Goal: Information Seeking & Learning: Learn about a topic

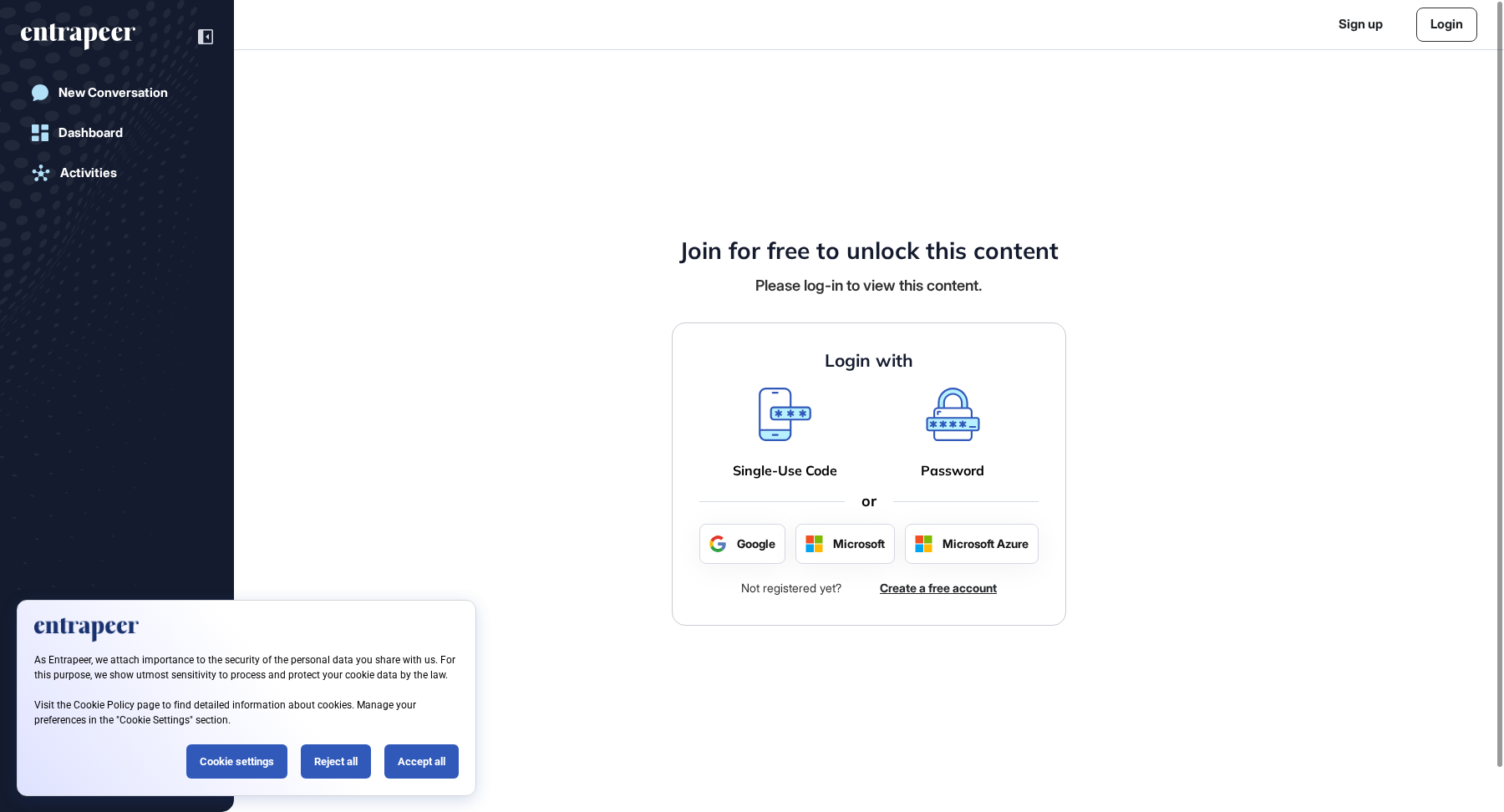
scroll to position [1, 1]
click at [431, 756] on div "Accept all" at bounding box center [421, 761] width 74 height 34
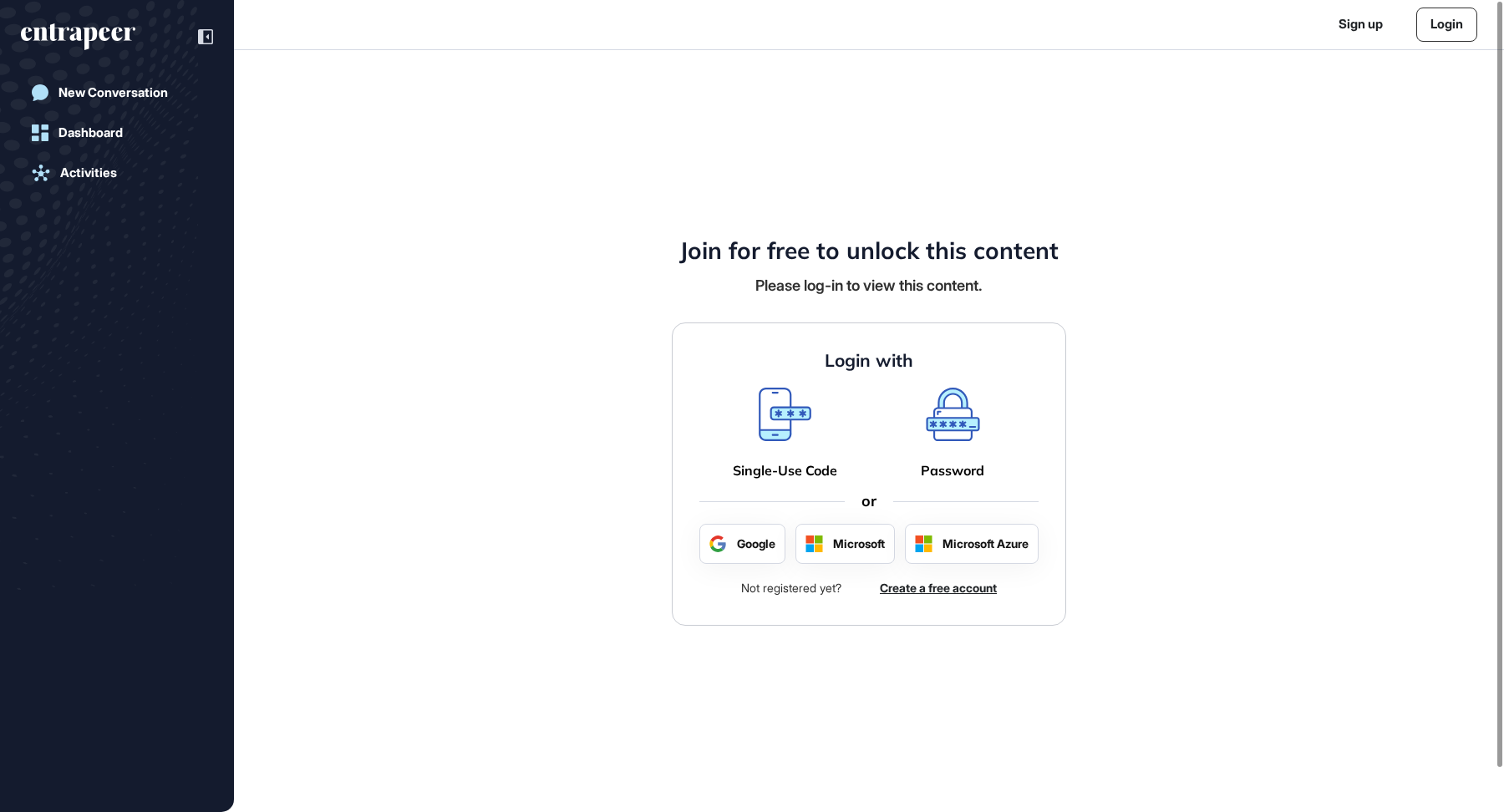
scroll to position [0, 0]
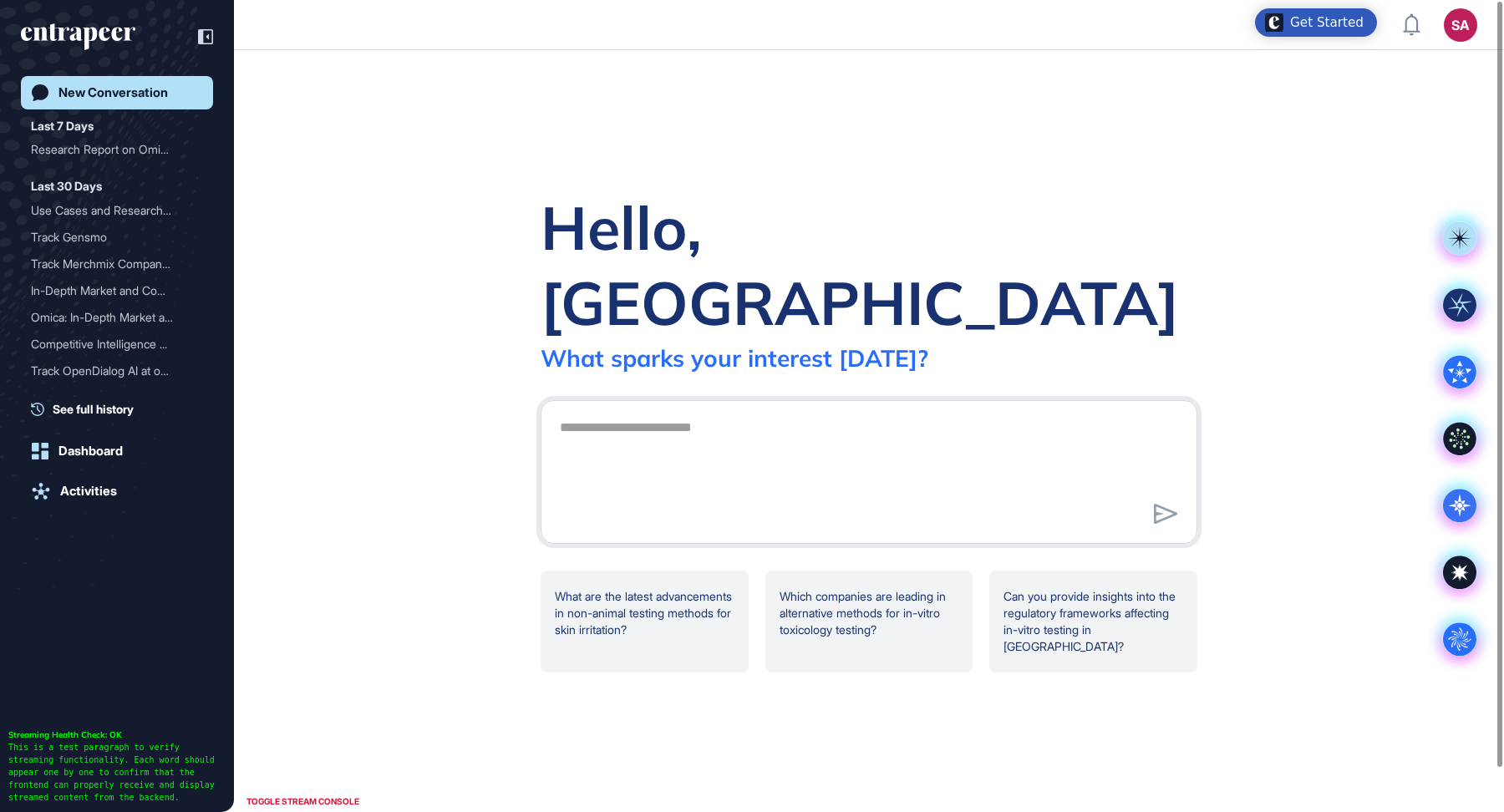
click at [350, 310] on div "Hello, Sevde What sparks your interest today? .cls-2{fill:#fff} What are the la…" at bounding box center [869, 431] width 1270 height 762
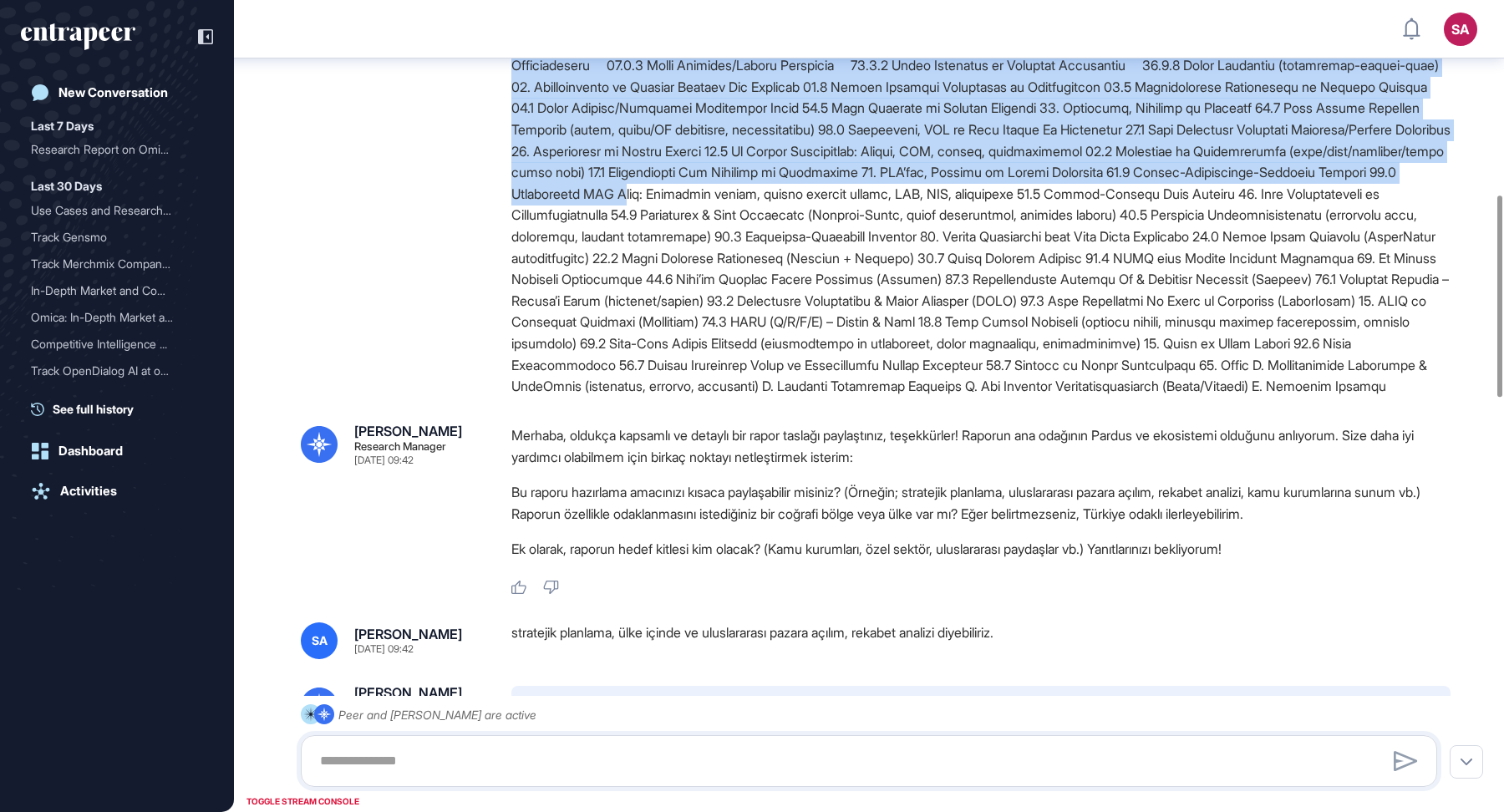
scroll to position [817, 0]
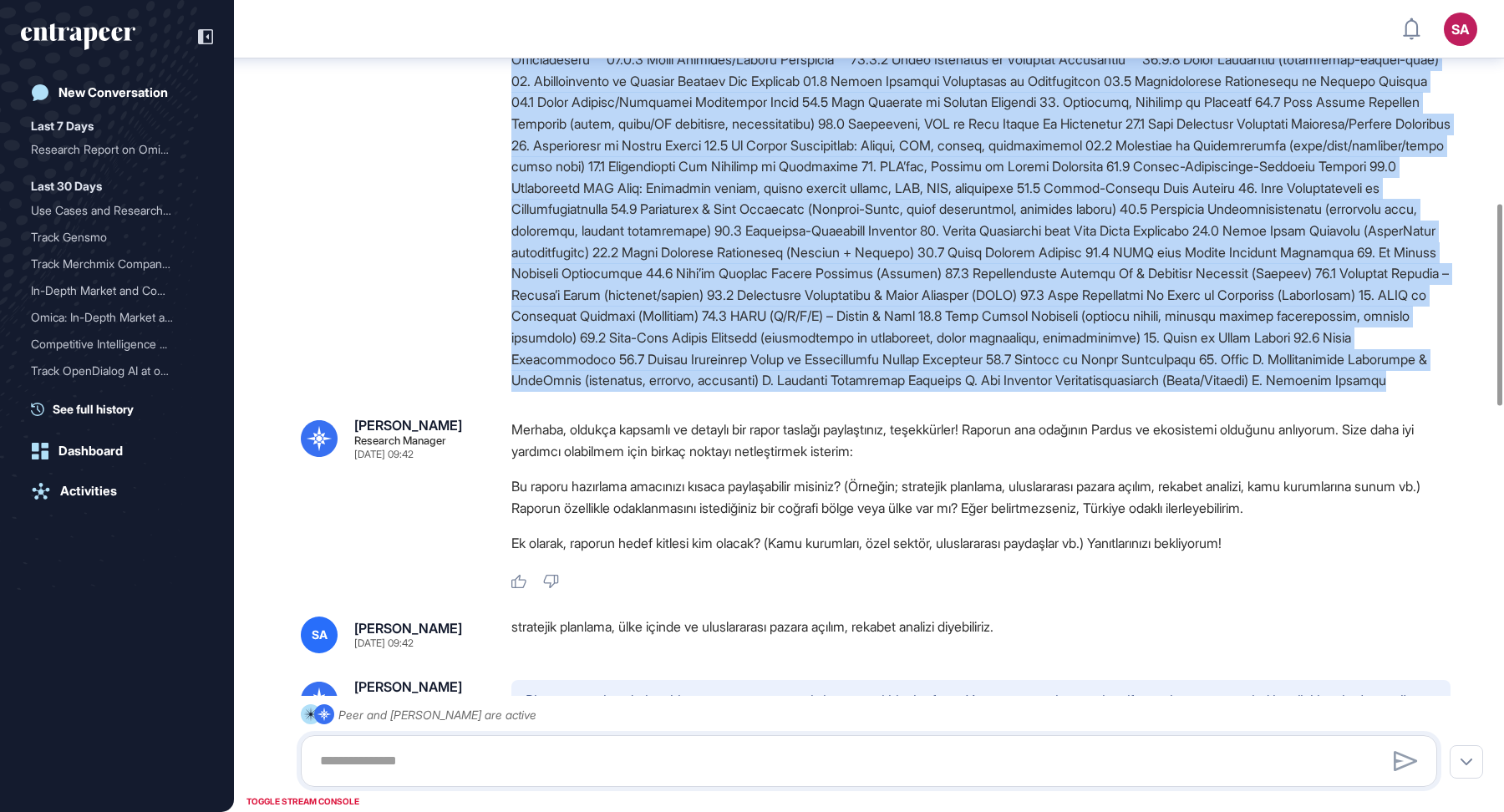
drag, startPoint x: 507, startPoint y: 131, endPoint x: 761, endPoint y: 415, distance: 381.0
copy div "0. Kapak ve Doküman Kontrolü 0.1 Rapor Adı, Alt Başlık 0.2 Hazırlayan, Birim, İ…"
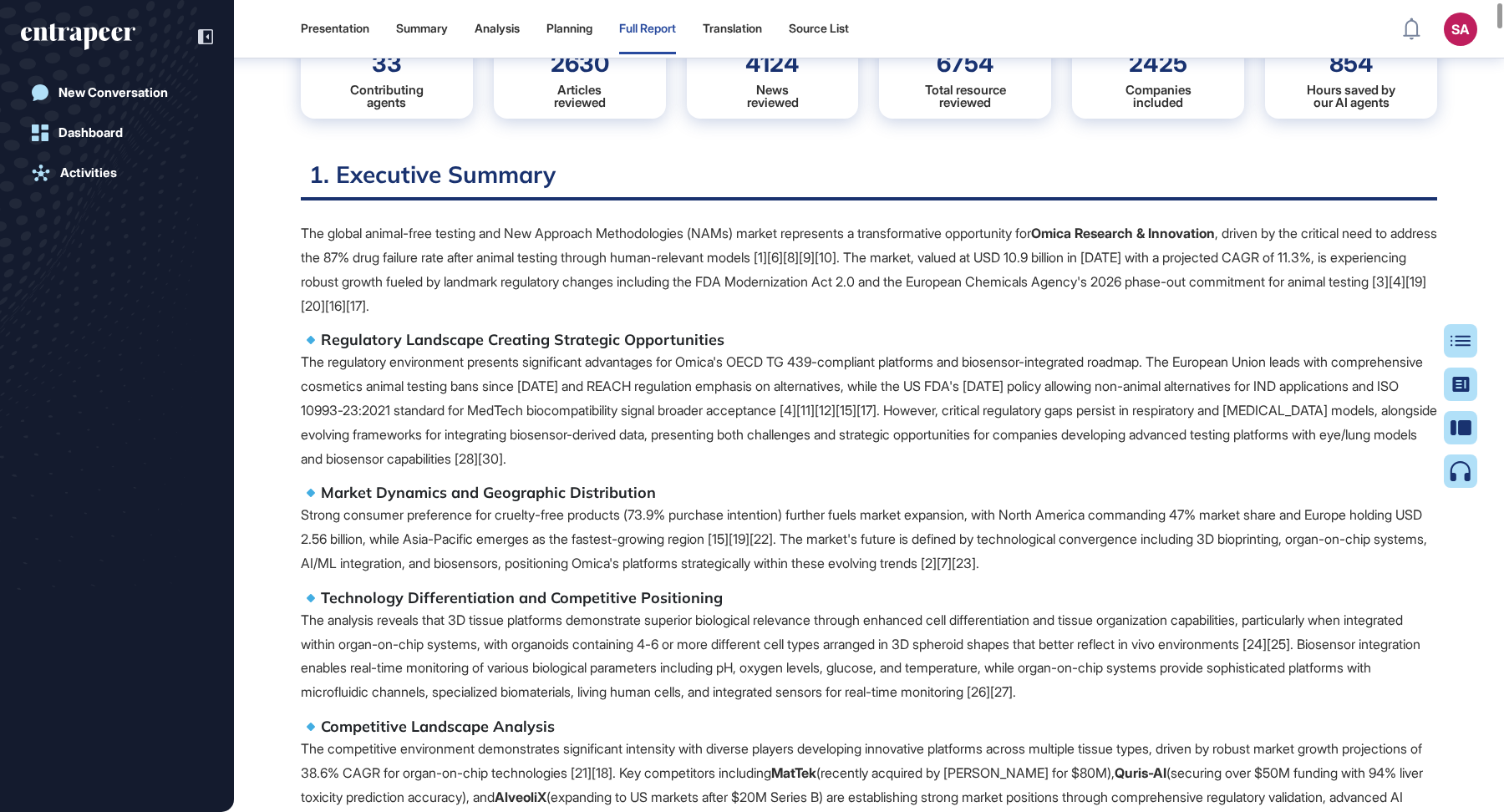
scroll to position [379, 0]
click at [1460, 335] on icon at bounding box center [1466, 340] width 20 height 11
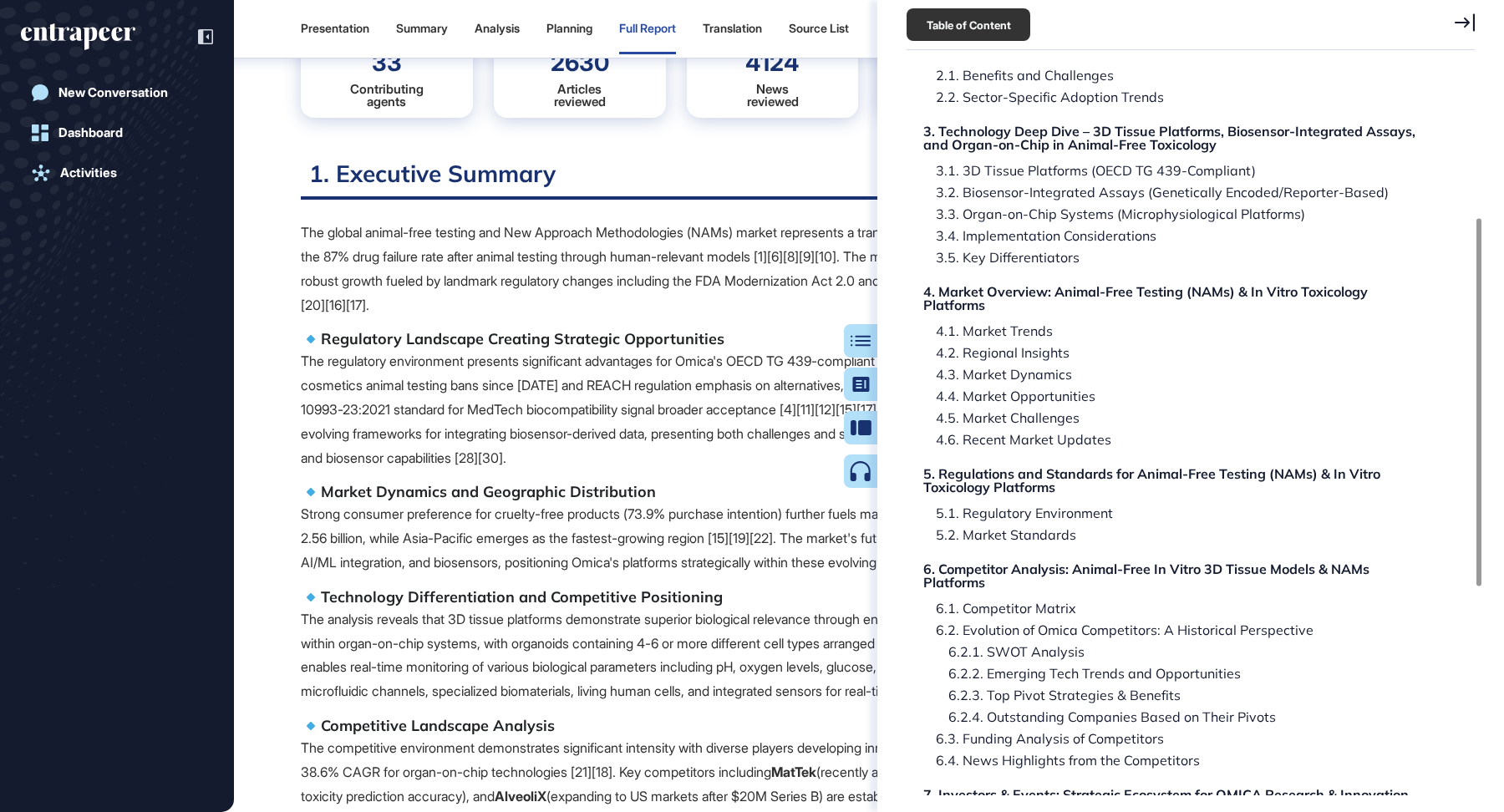
scroll to position [300, 0]
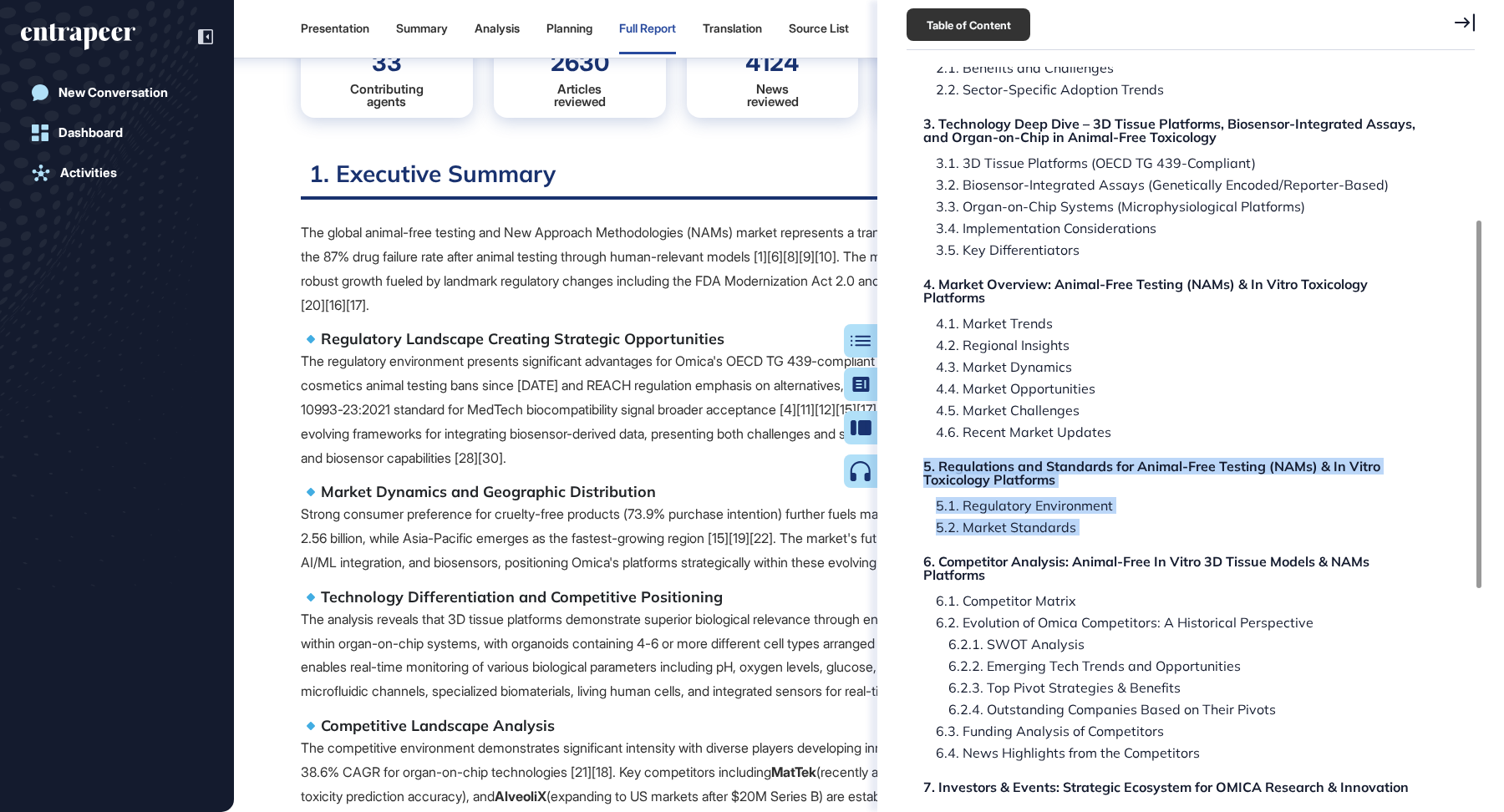
drag, startPoint x: 1079, startPoint y: 533, endPoint x: 919, endPoint y: 468, distance: 172.7
click at [919, 468] on div "Research Report: Animal-free Testing (nams) & in Vitro Toxicology Platforms Res…" at bounding box center [1176, 516] width 532 height 1377
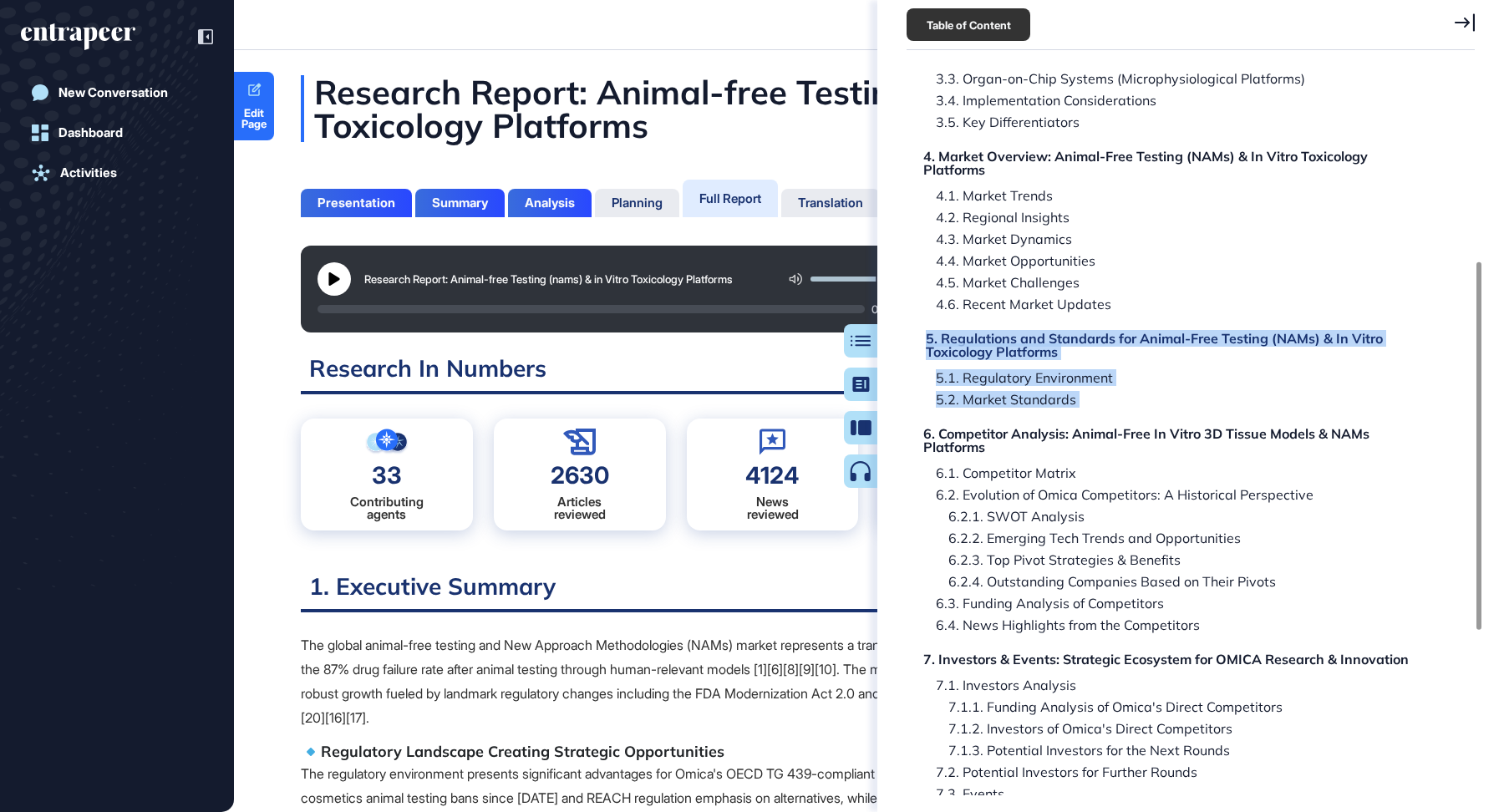
scroll to position [476, 0]
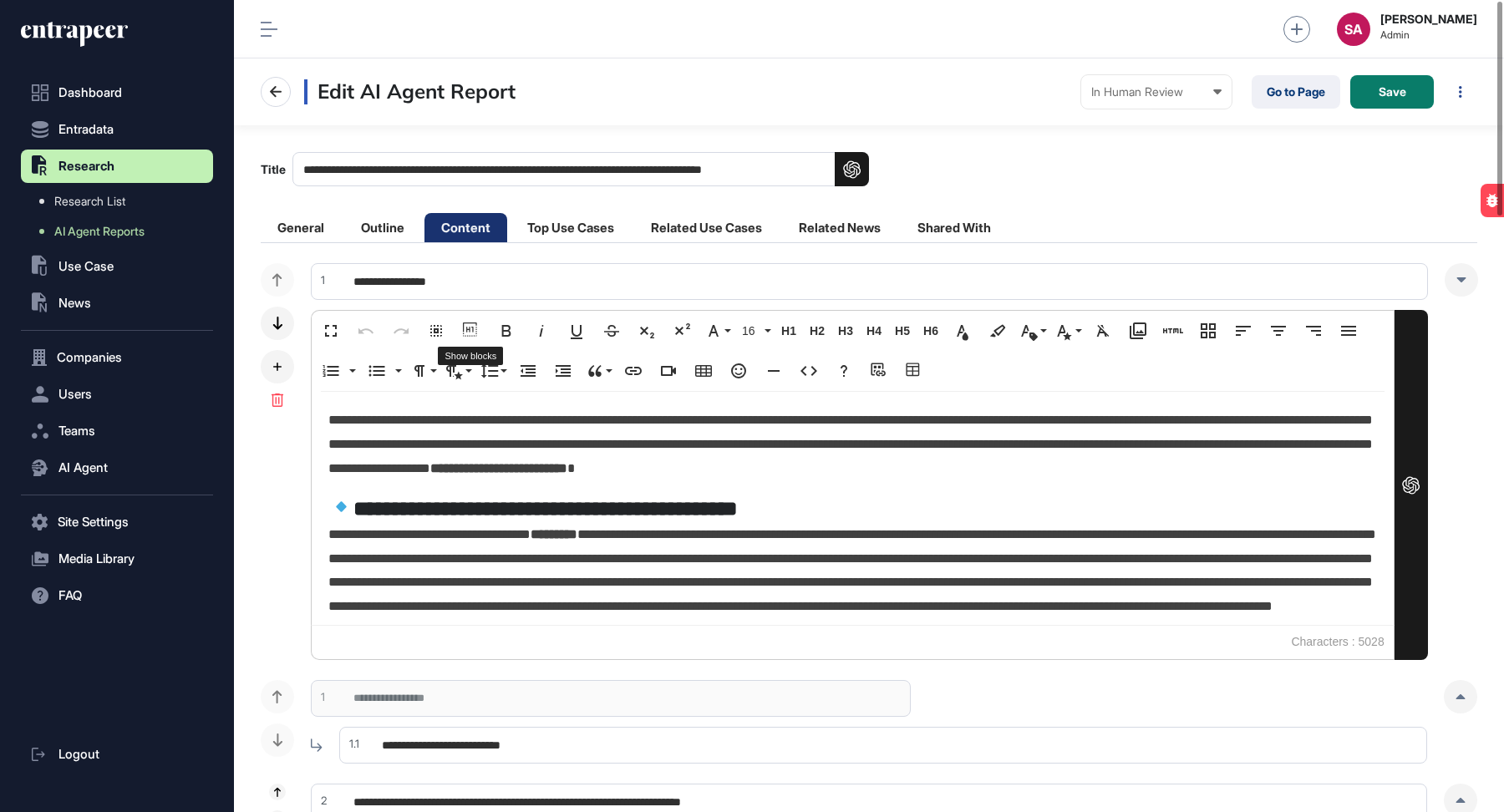
scroll to position [1, 1]
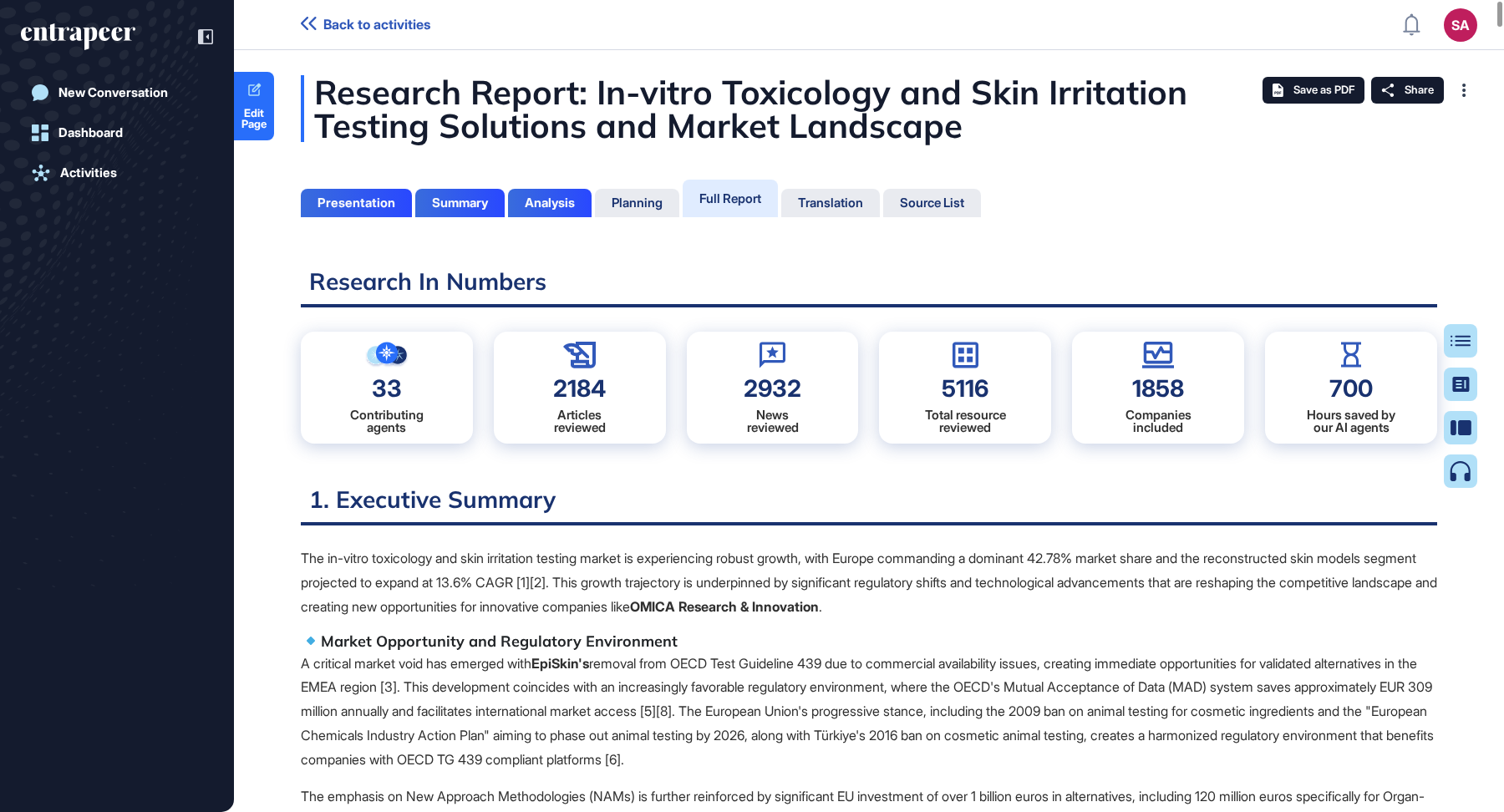
scroll to position [7, 1]
click at [1462, 340] on icon at bounding box center [1466, 340] width 20 height 10
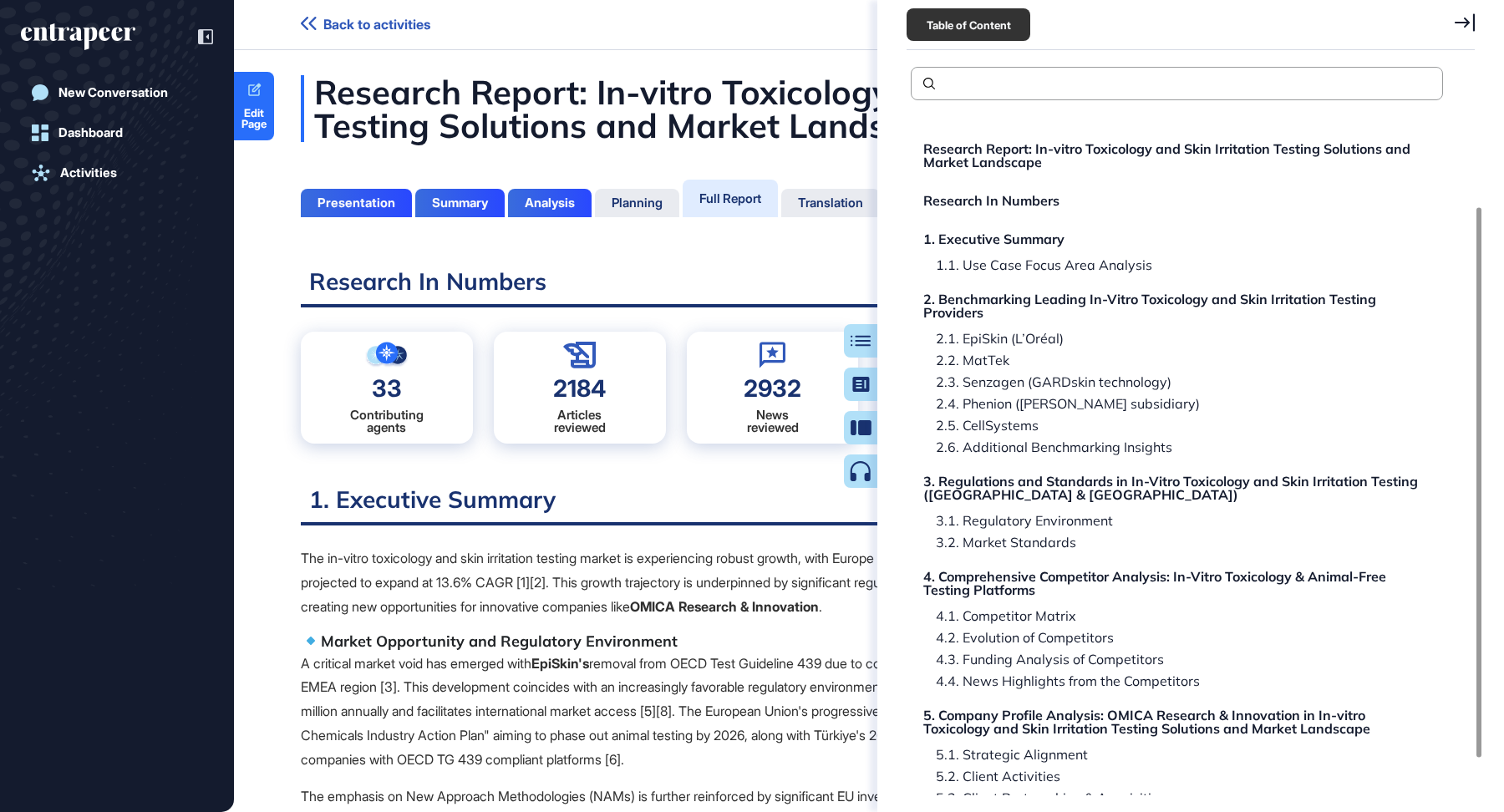
scroll to position [234, 0]
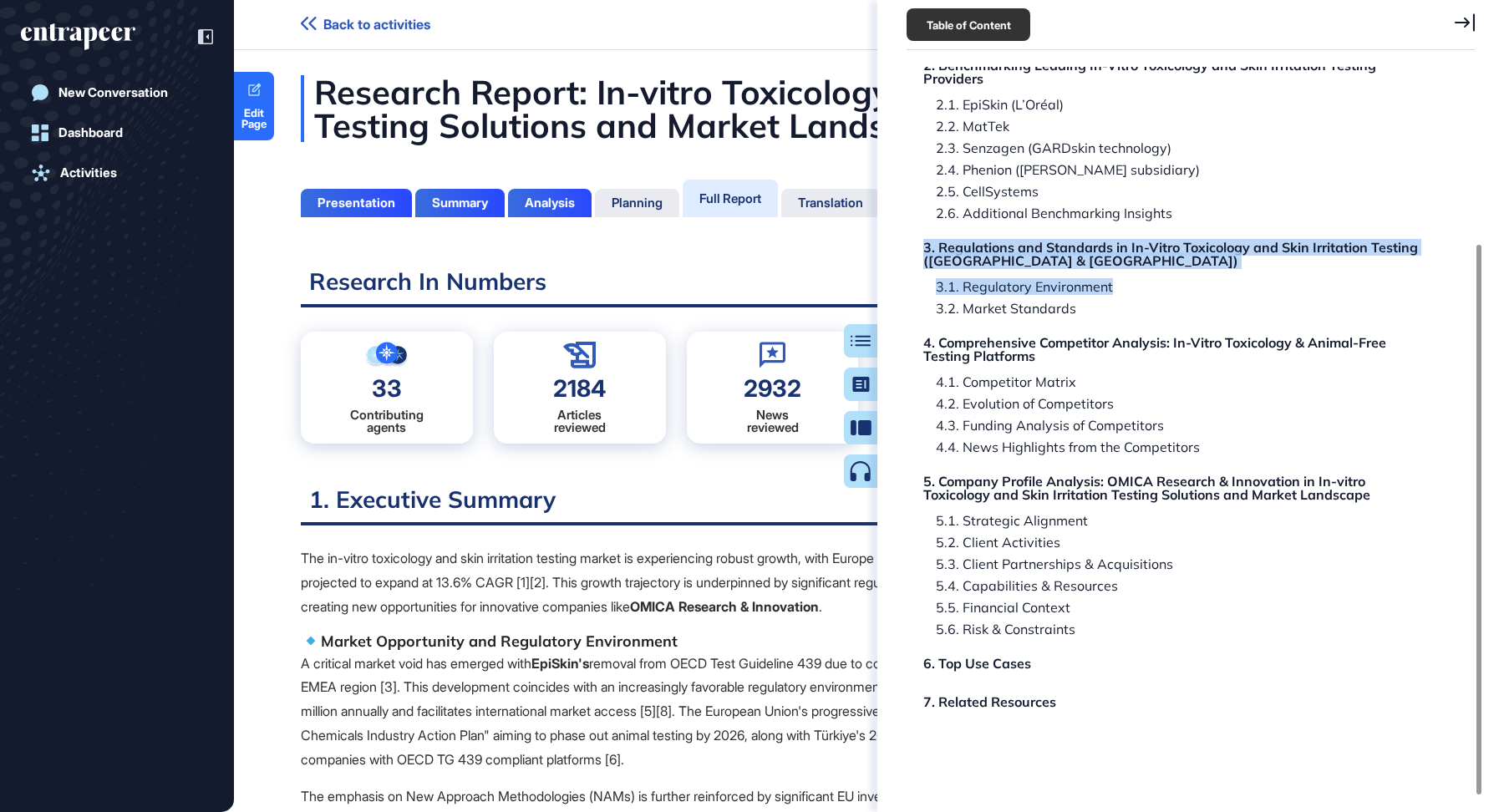
drag, startPoint x: 915, startPoint y: 246, endPoint x: 1095, endPoint y: 306, distance: 189.7
click at [1095, 306] on div "Research Report: In-vitro Toxicology and Skin Irritation Testing Solutions and …" at bounding box center [1176, 346] width 532 height 900
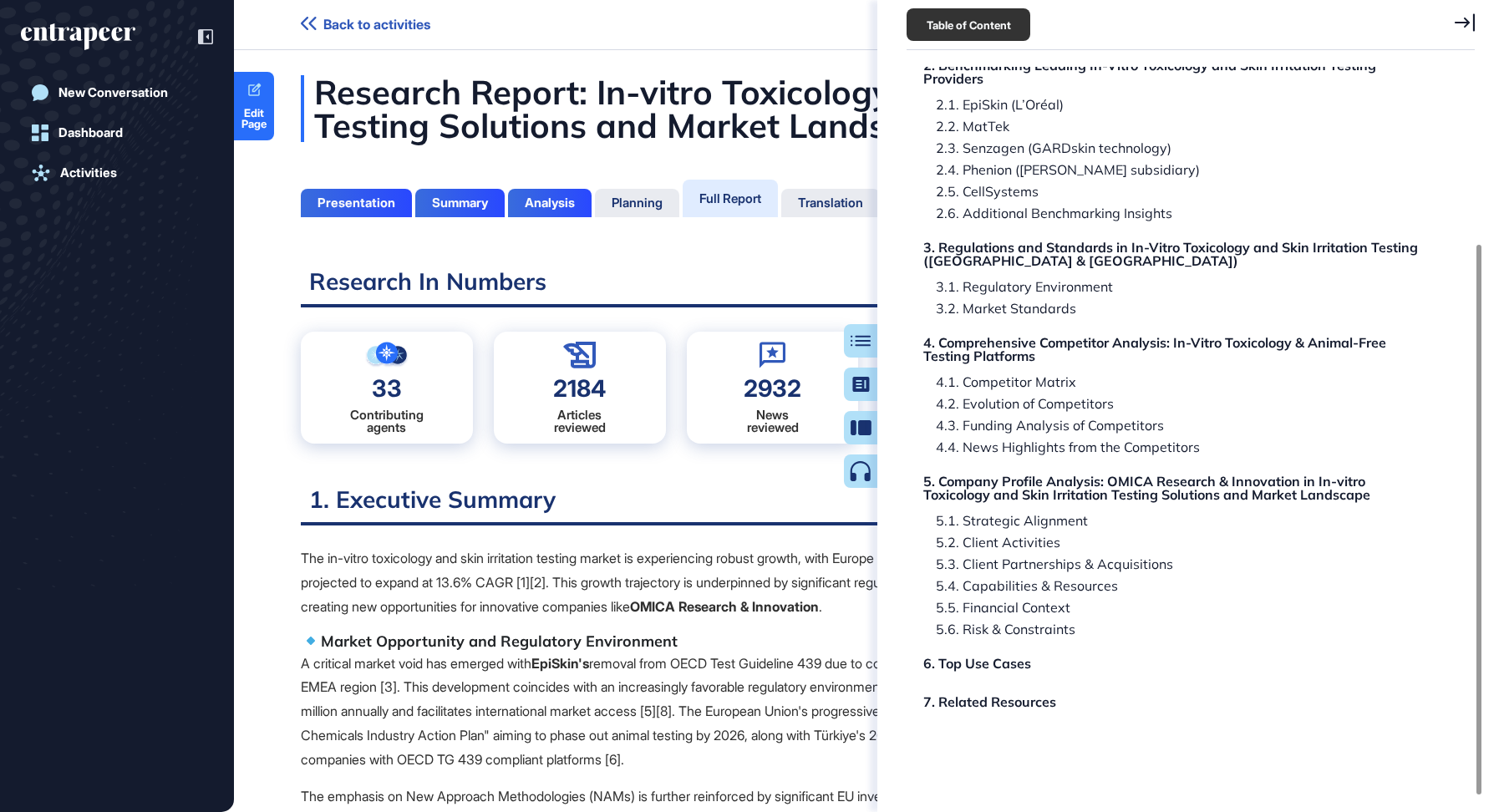
click at [897, 278] on div "Research Report: In-vitro Toxicology and Skin Irritation Testing Solutions and …" at bounding box center [1190, 431] width 626 height 729
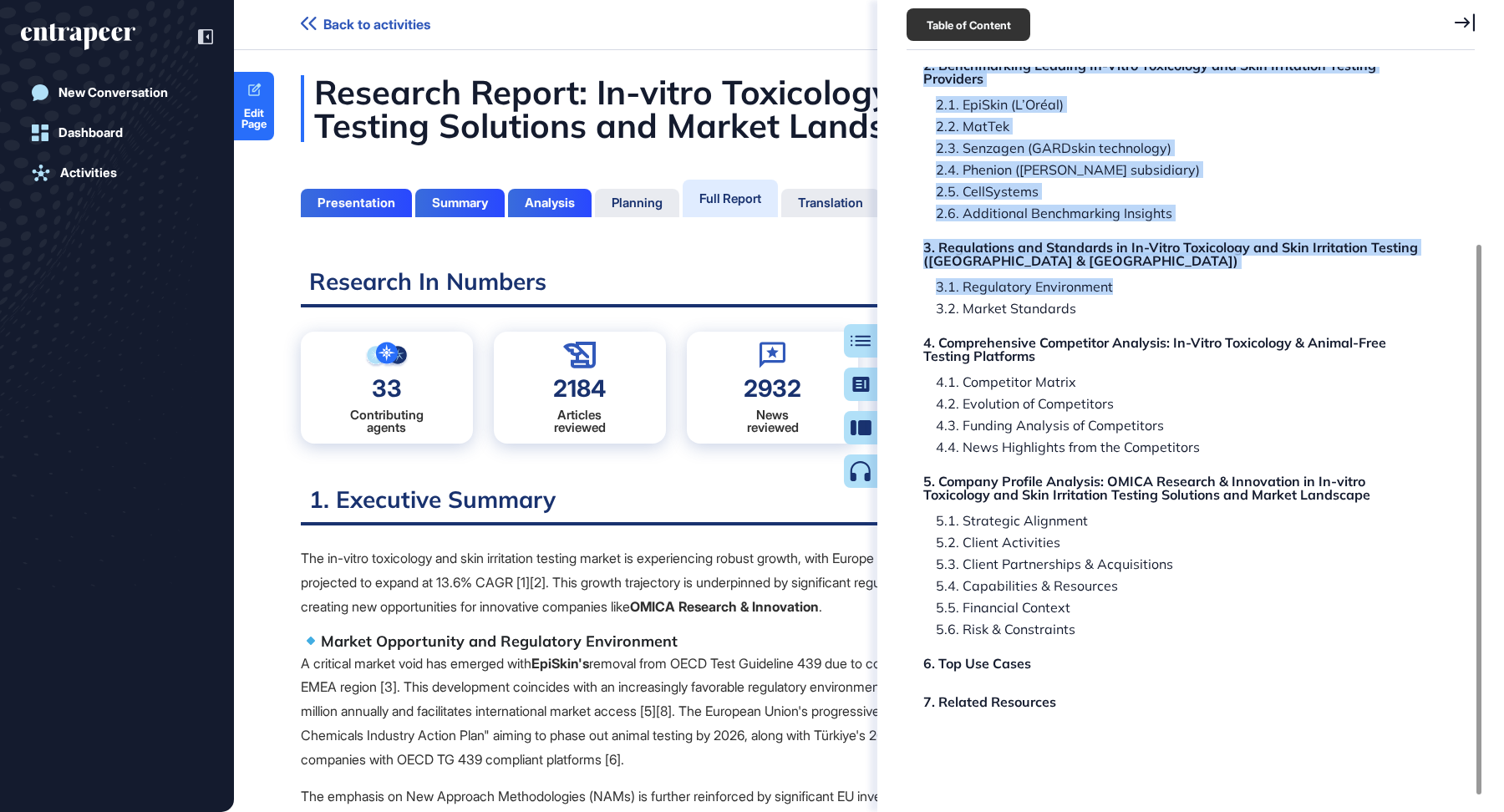
drag, startPoint x: 900, startPoint y: 242, endPoint x: 1053, endPoint y: 297, distance: 162.6
click at [1053, 297] on div "Research Report: In-vitro Toxicology and Skin Irritation Testing Solutions and …" at bounding box center [1190, 431] width 626 height 729
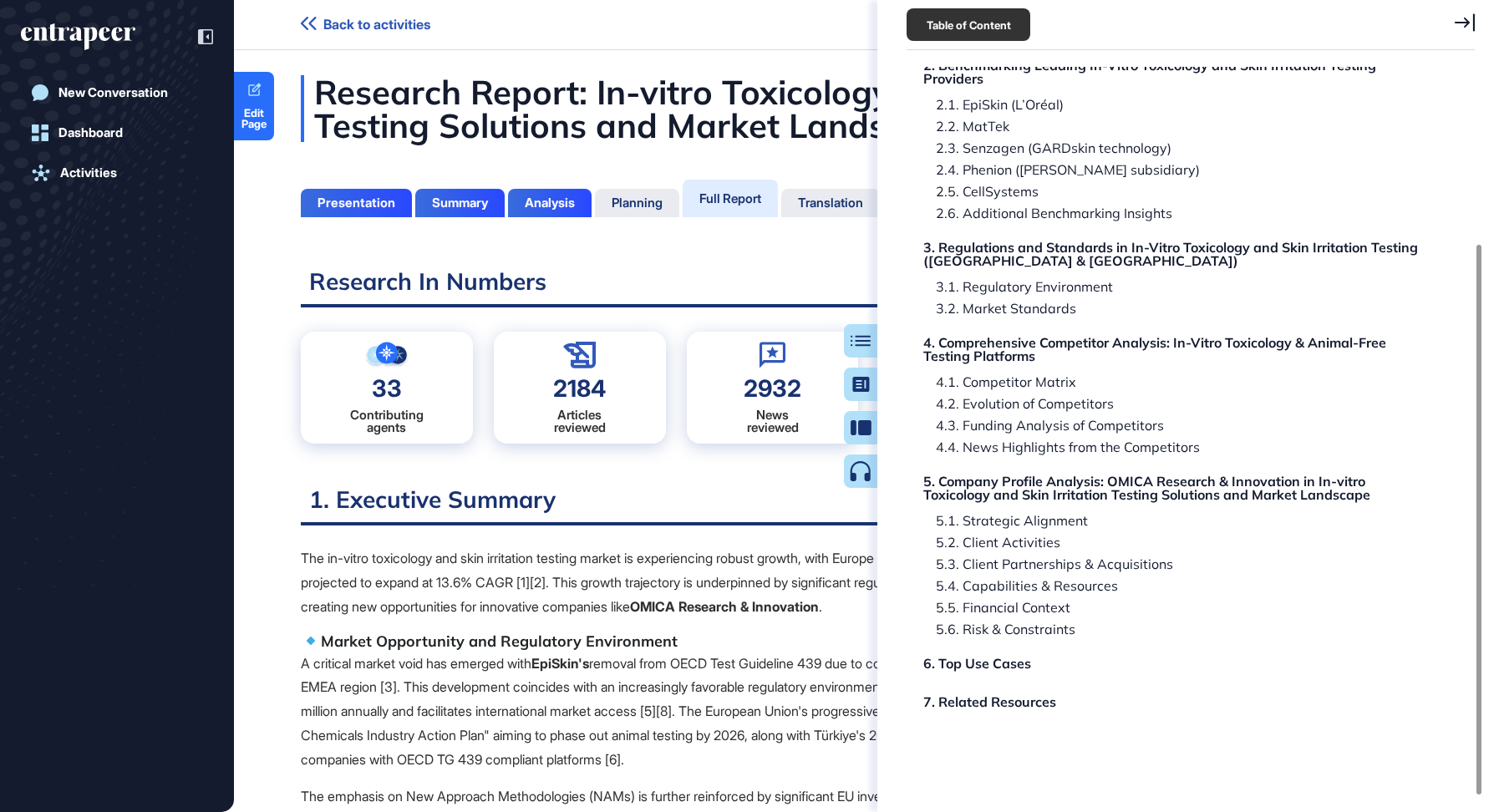
click at [894, 310] on div "Research Report: In-vitro Toxicology and Skin Irritation Testing Solutions and …" at bounding box center [1190, 431] width 626 height 729
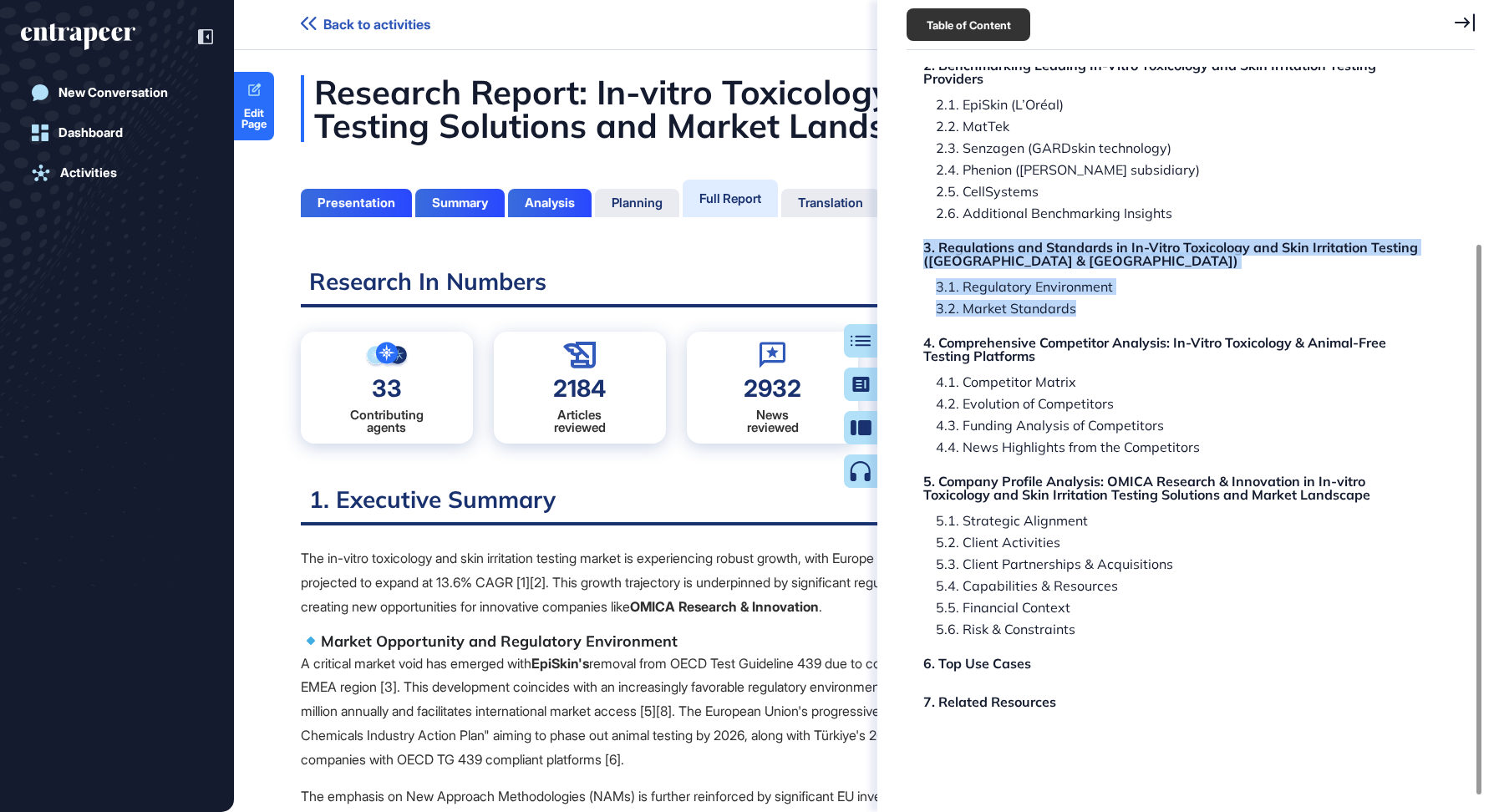
drag, startPoint x: 919, startPoint y: 249, endPoint x: 1081, endPoint y: 311, distance: 173.5
click at [1081, 311] on div "Research Report: In-vitro Toxicology and Skin Irritation Testing Solutions and …" at bounding box center [1176, 346] width 532 height 900
copy div "3. Regulations and Standards in In-Vitro Toxicology and Skin Irritation Testing…"
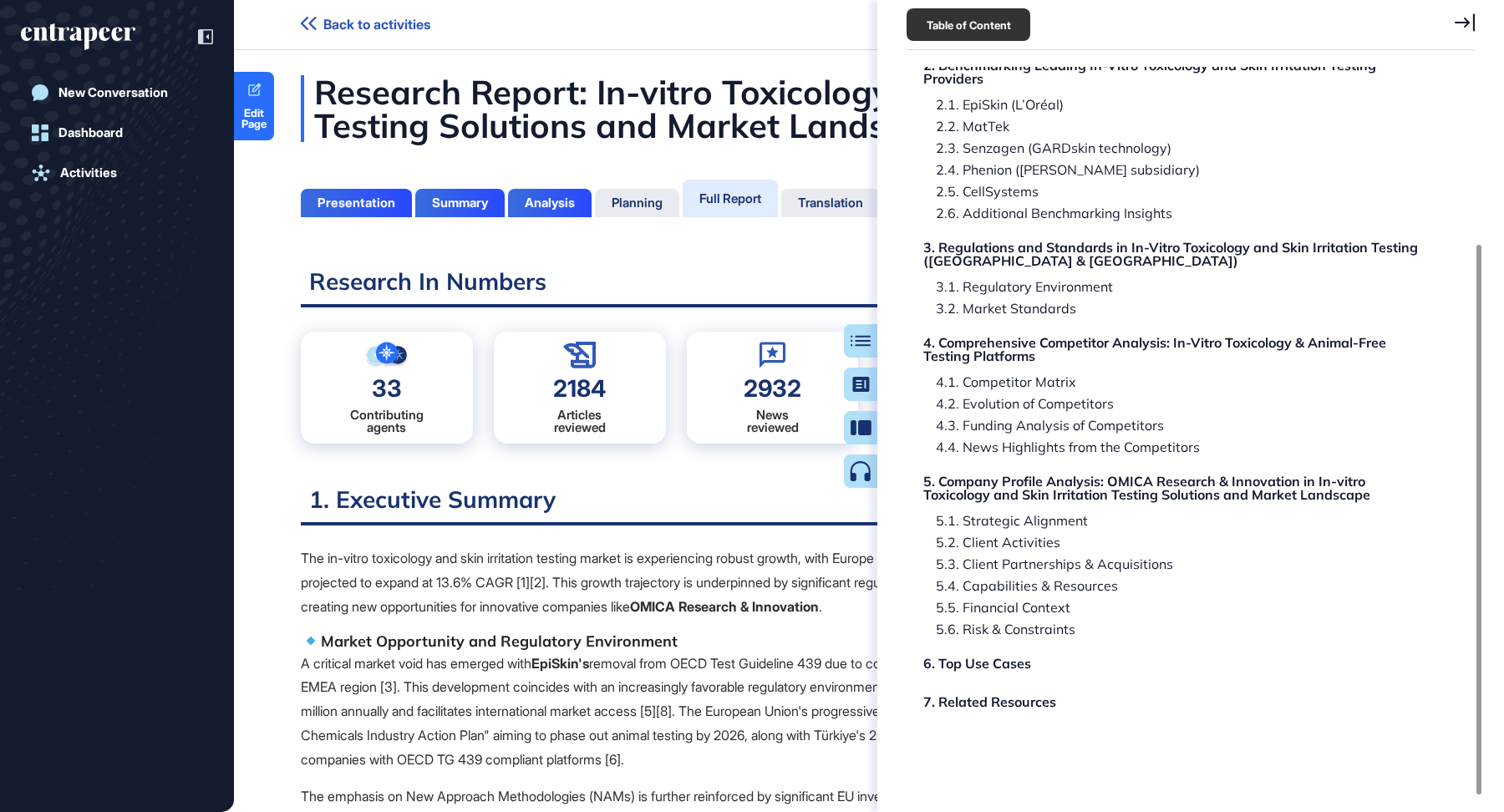
click at [1471, 23] on icon at bounding box center [1464, 22] width 20 height 18
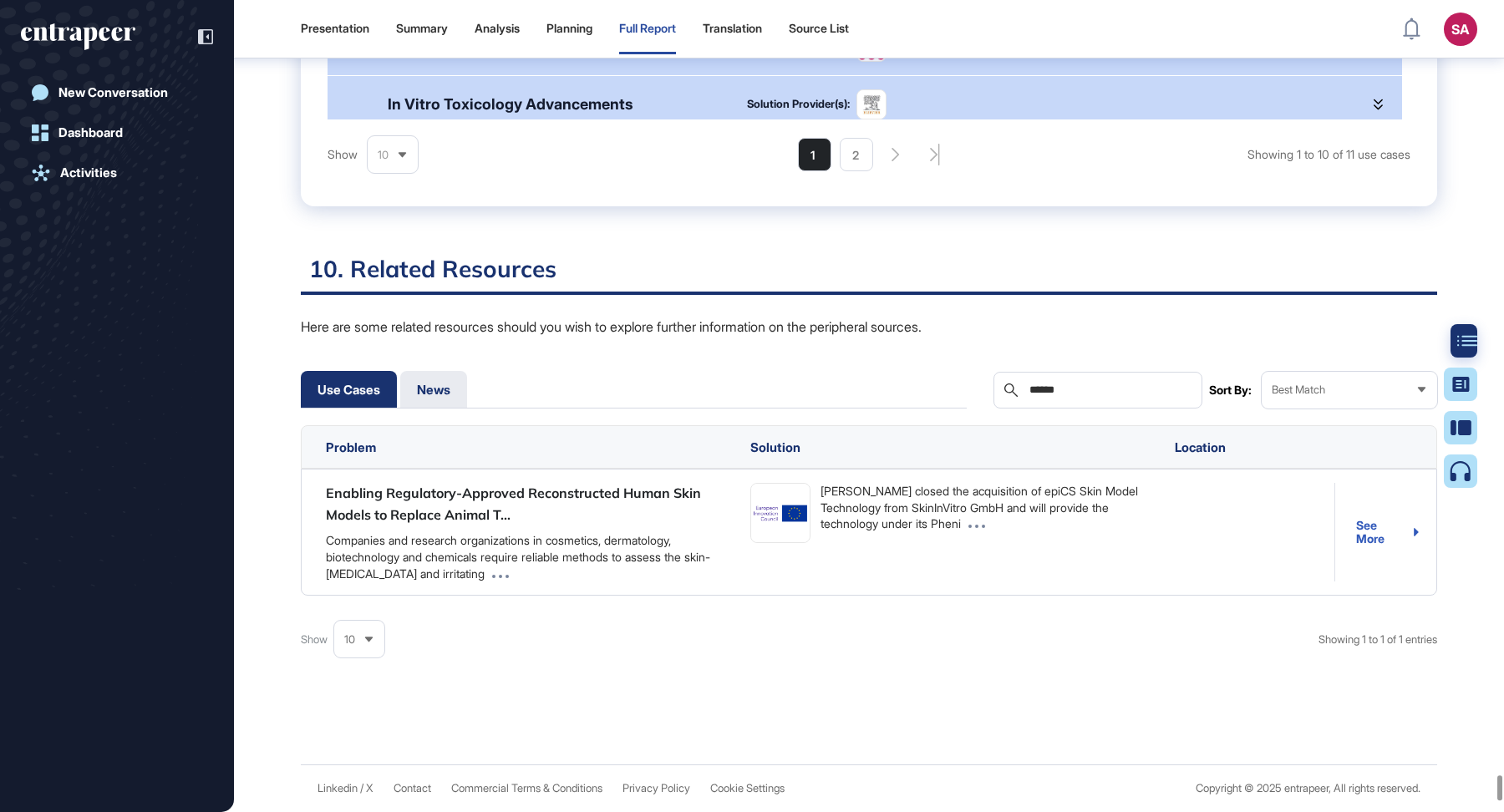
click at [1454, 342] on div at bounding box center [1466, 340] width 33 height 33
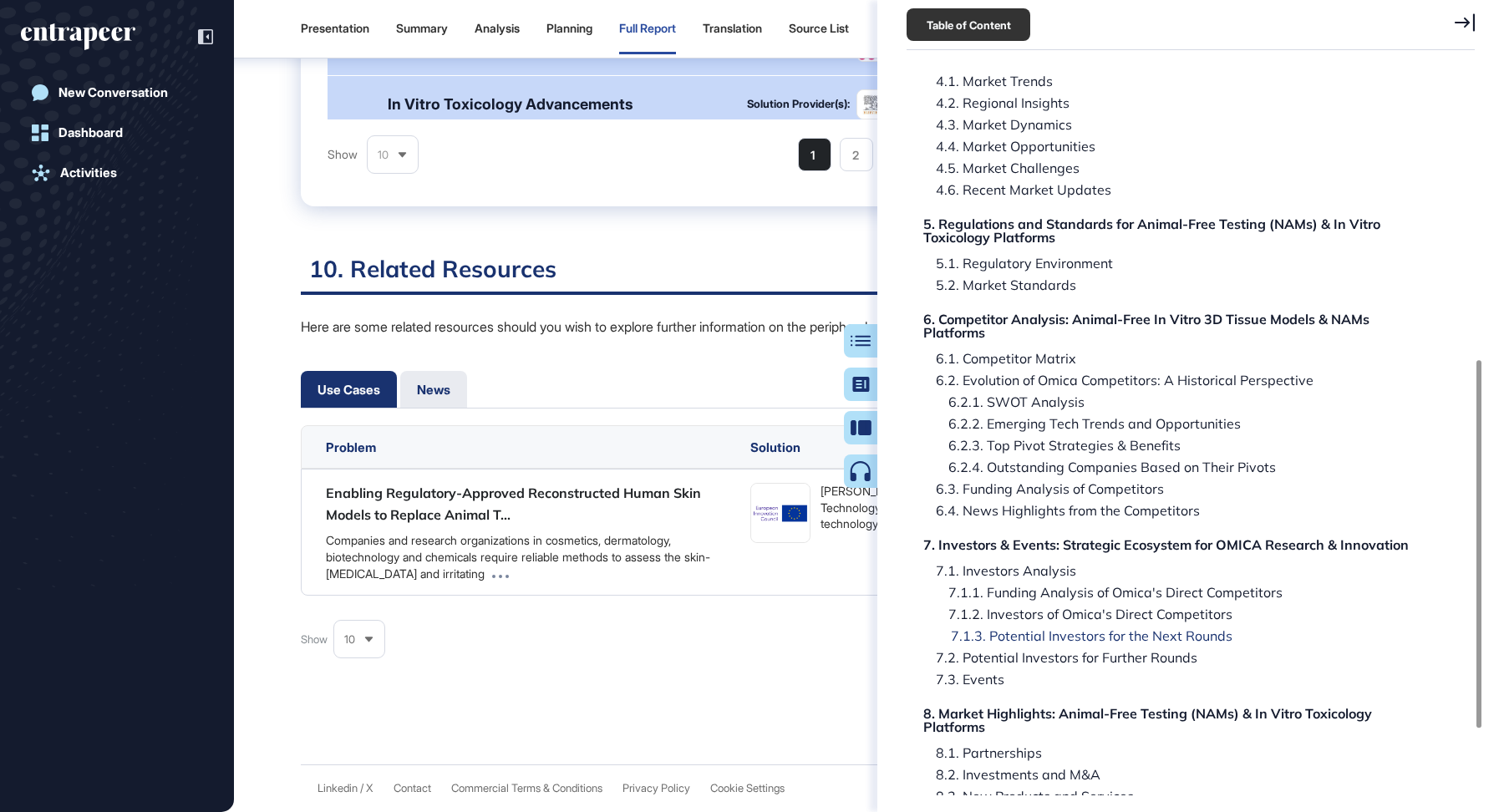
scroll to position [589, 0]
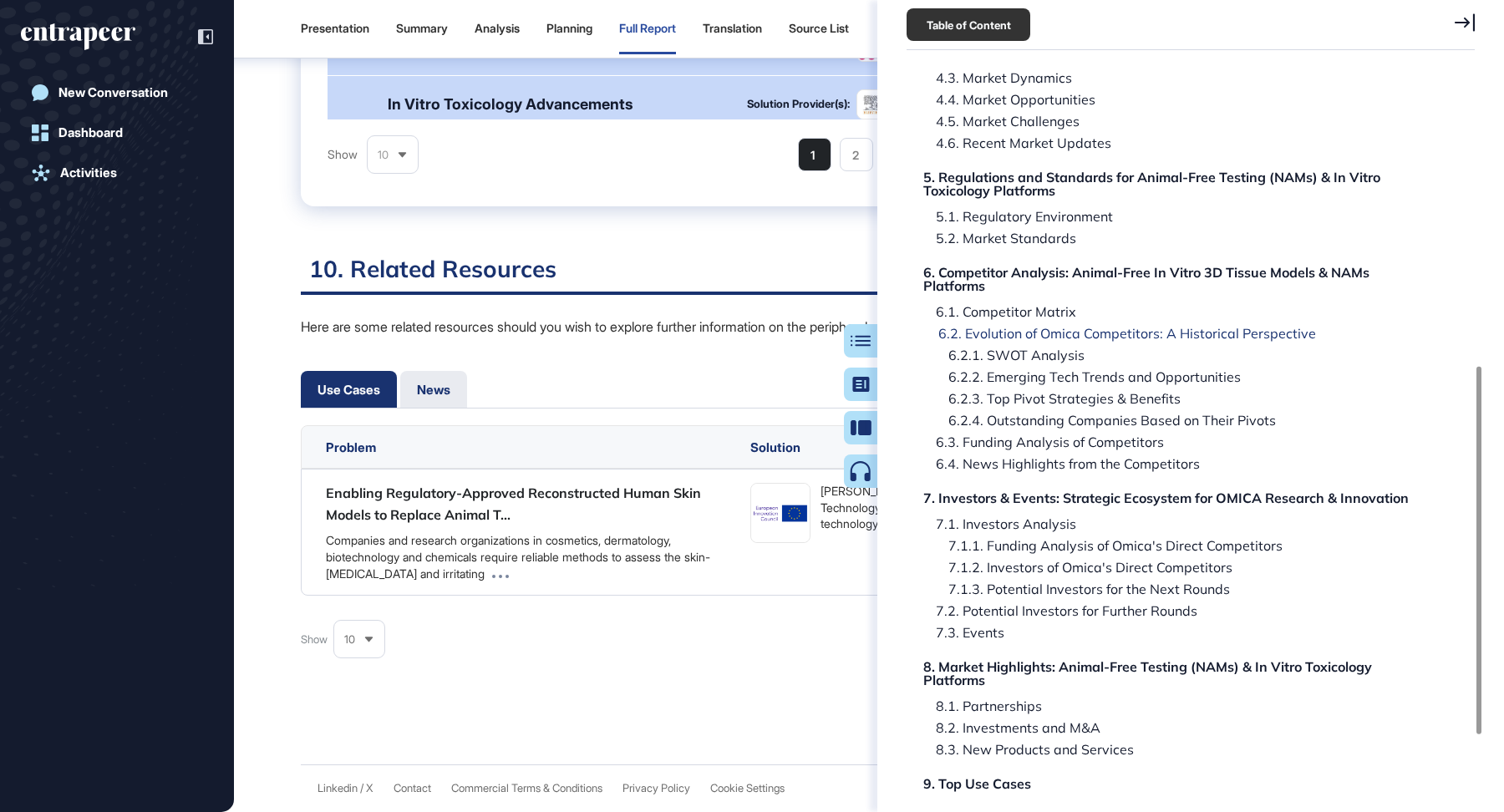
click at [1129, 330] on div "6.2. Evolution of Omica Competitors: A Historical Perspective" at bounding box center [1121, 334] width 390 height 13
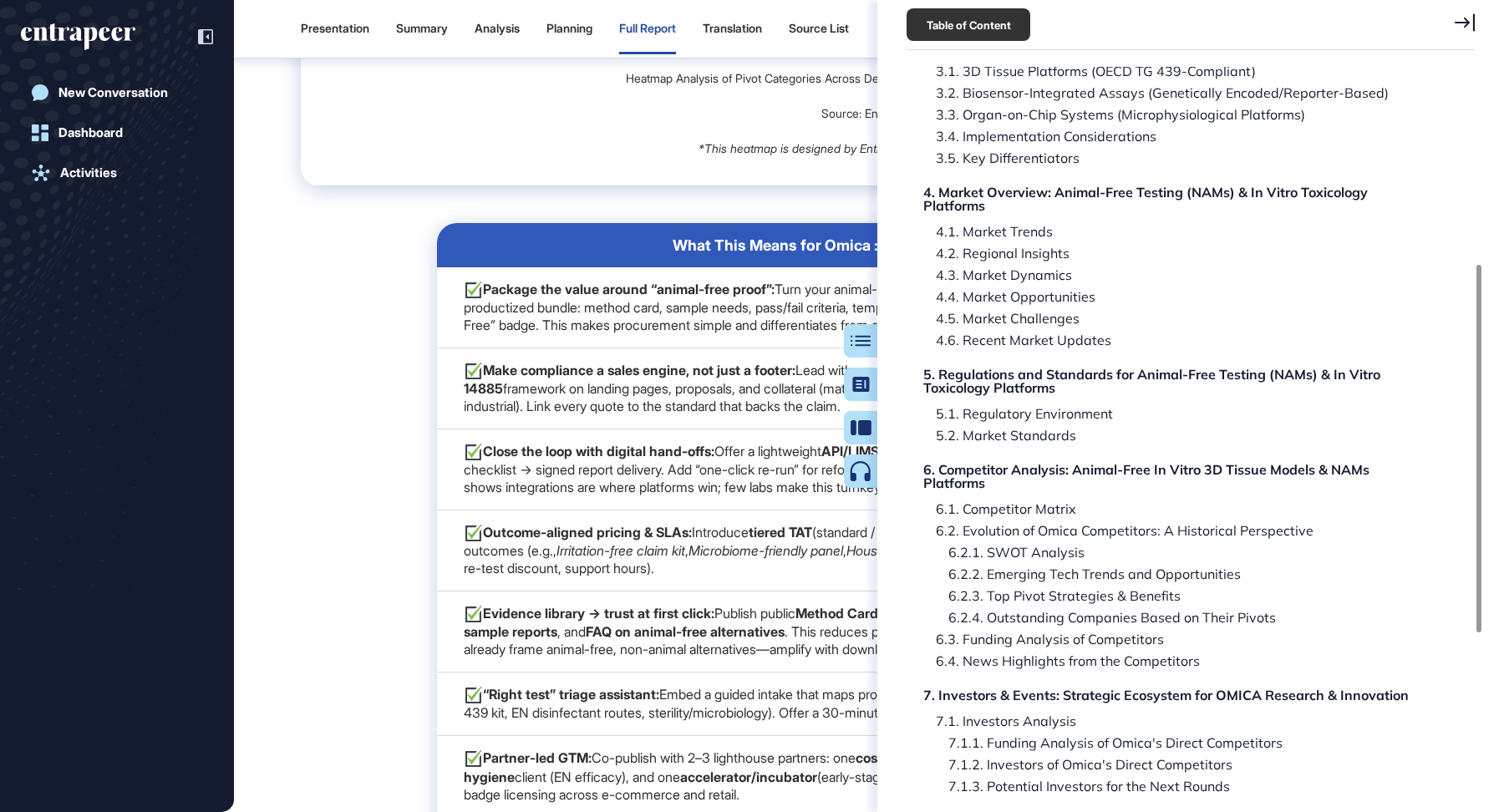
scroll to position [388, 0]
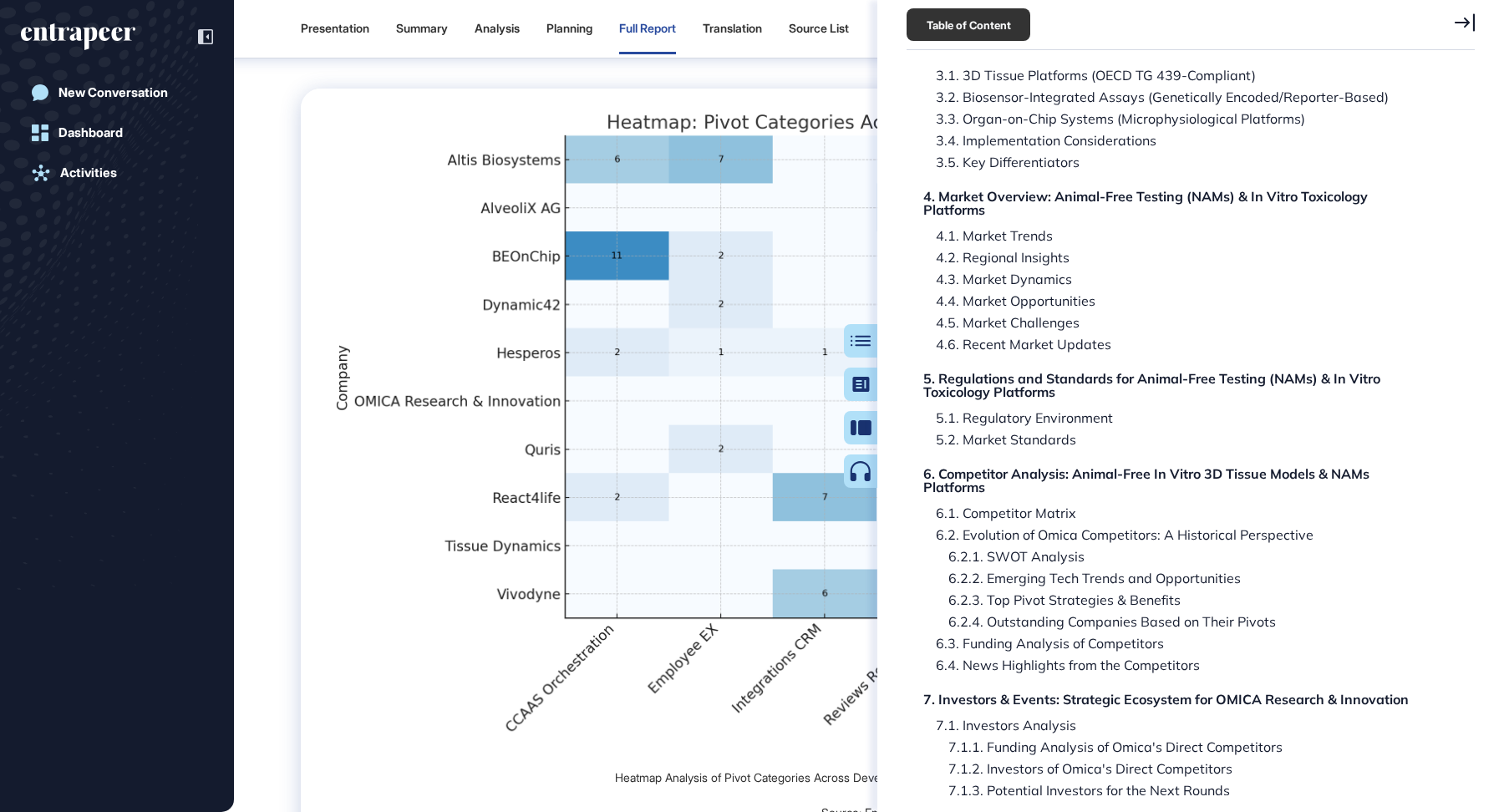
scroll to position [113891, 0]
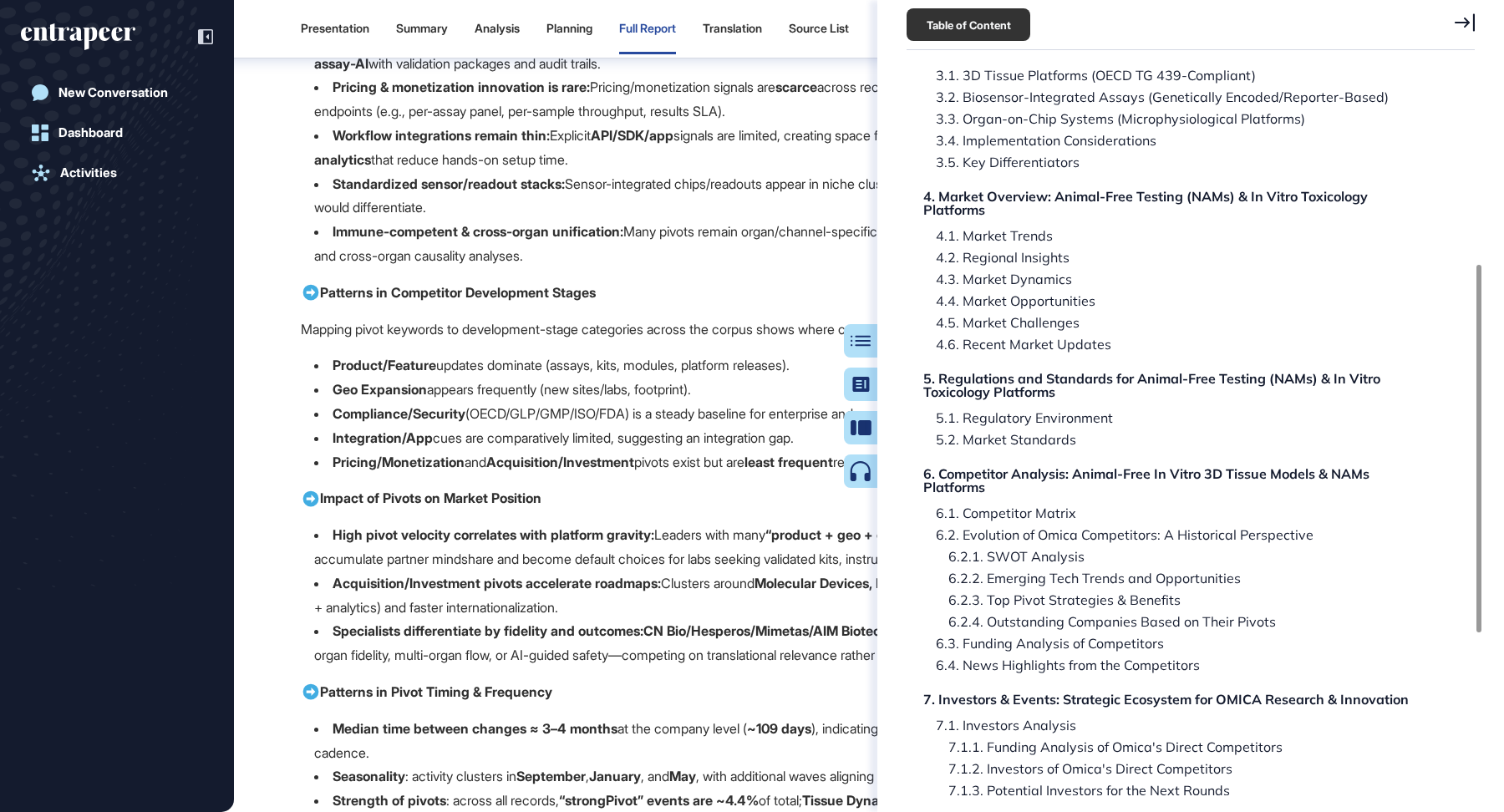
click at [1455, 16] on icon at bounding box center [1464, 22] width 20 height 18
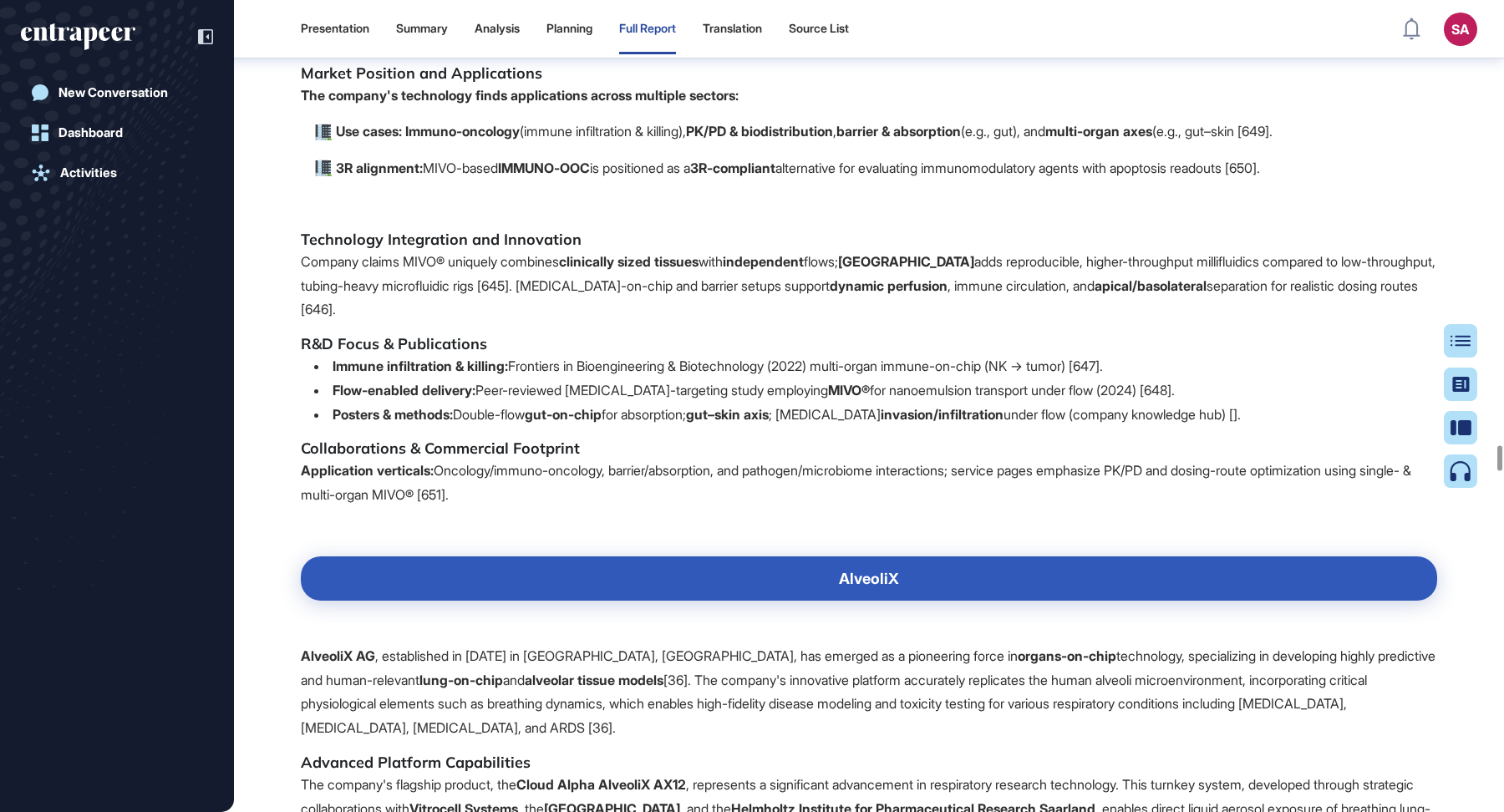
scroll to position [104062, 0]
